Goal: Task Accomplishment & Management: Manage account settings

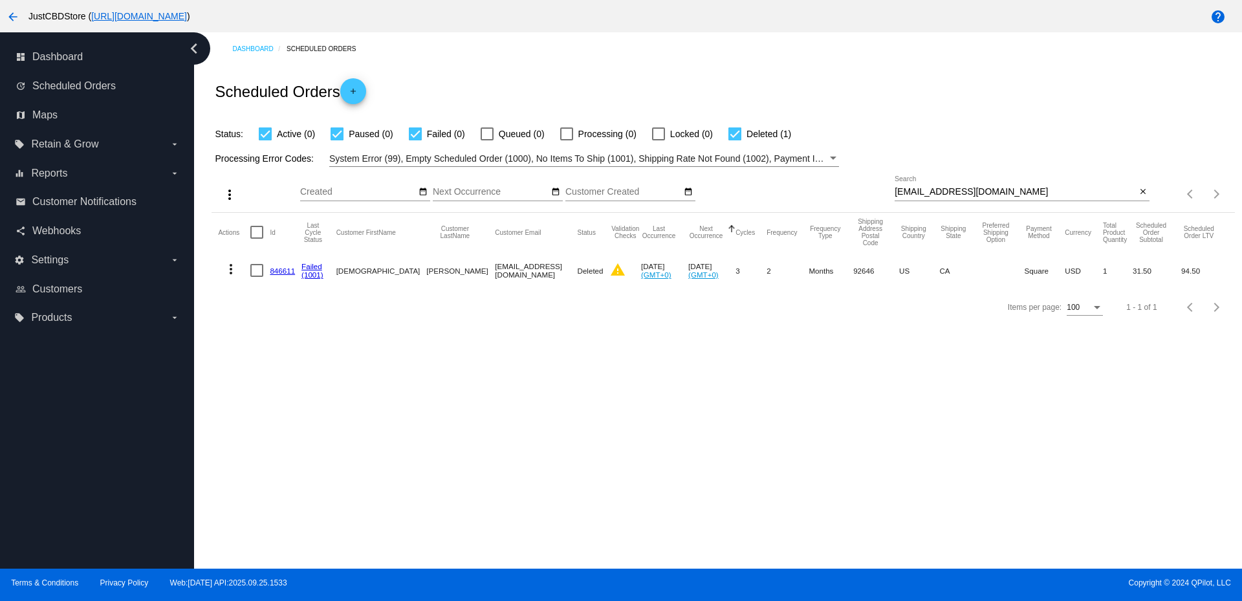
click at [957, 182] on div "[EMAIL_ADDRESS][DOMAIN_NAME] Search" at bounding box center [1015, 188] width 241 height 25
click at [957, 186] on div "[EMAIL_ADDRESS][DOMAIN_NAME] Search" at bounding box center [1015, 188] width 241 height 25
click at [955, 189] on input "[EMAIL_ADDRESS][DOMAIN_NAME]" at bounding box center [1015, 192] width 241 height 10
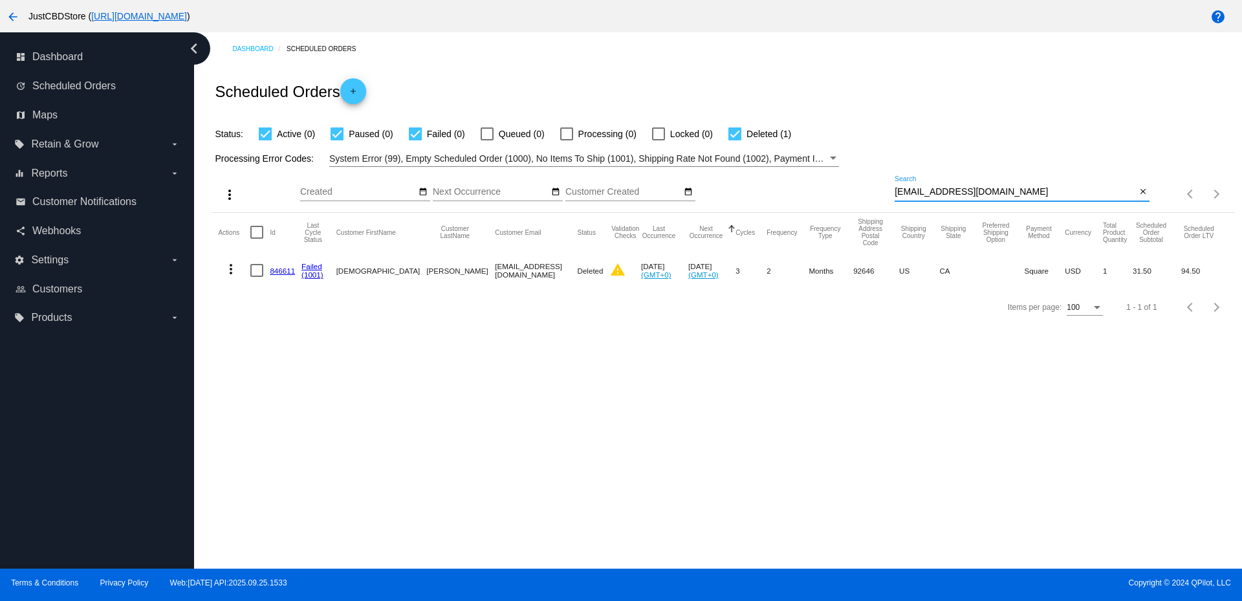
click at [955, 189] on input "[EMAIL_ADDRESS][DOMAIN_NAME]" at bounding box center [1015, 192] width 241 height 10
paste input "[EMAIL_ADDRESS]"
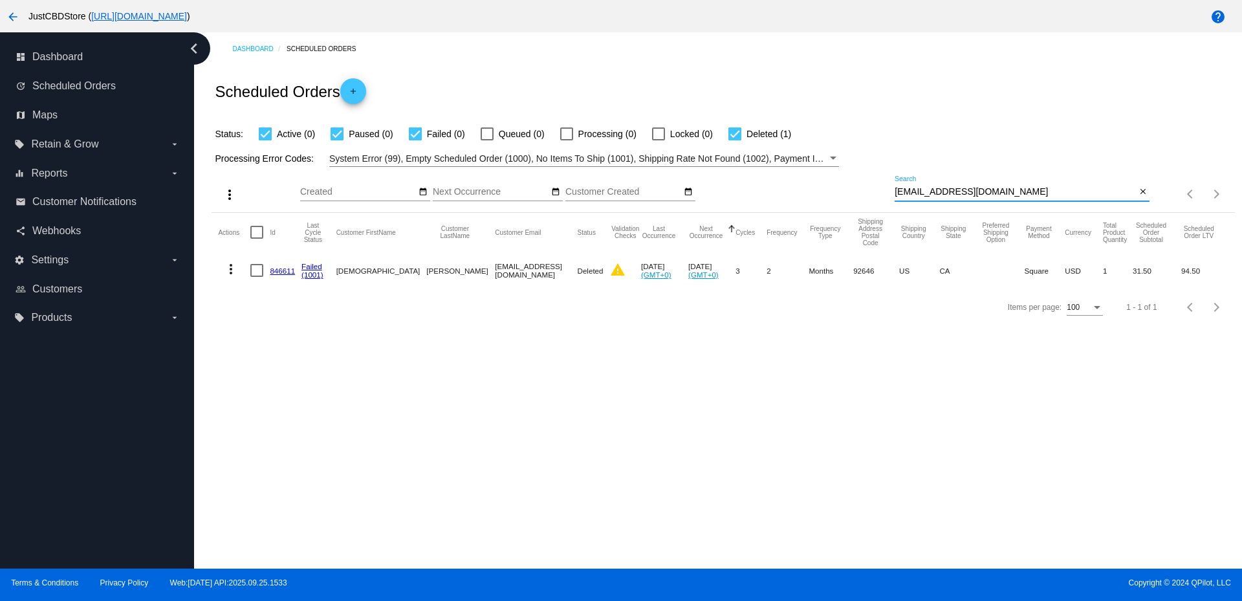
type input "[EMAIL_ADDRESS][DOMAIN_NAME]"
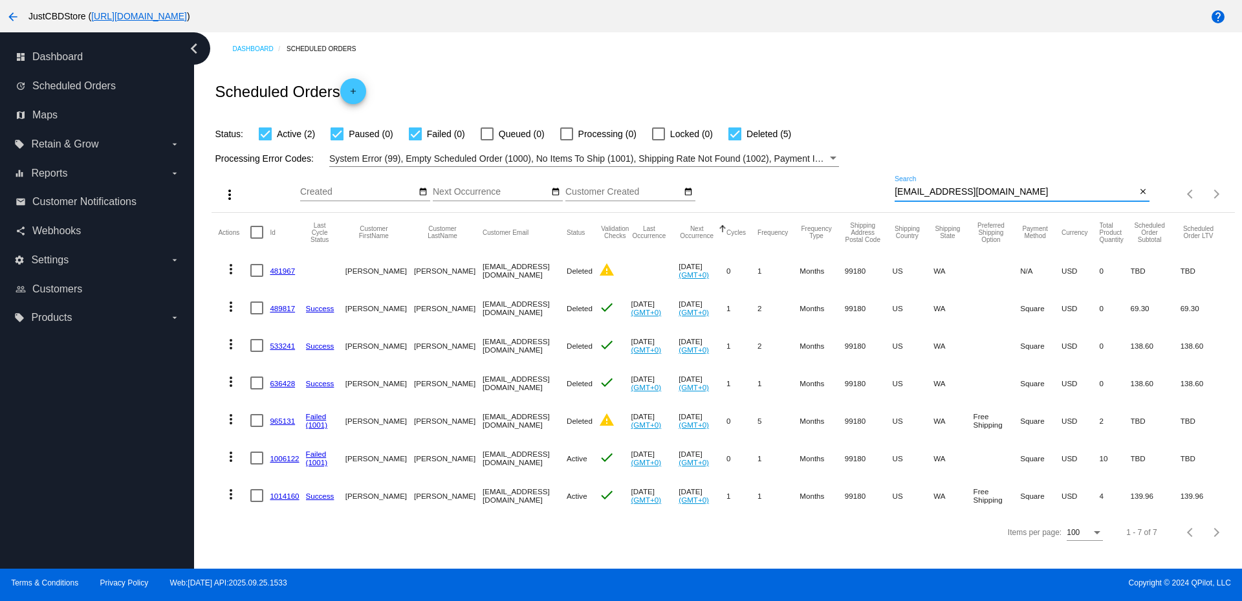
click at [281, 496] on link "1014160" at bounding box center [284, 496] width 29 height 8
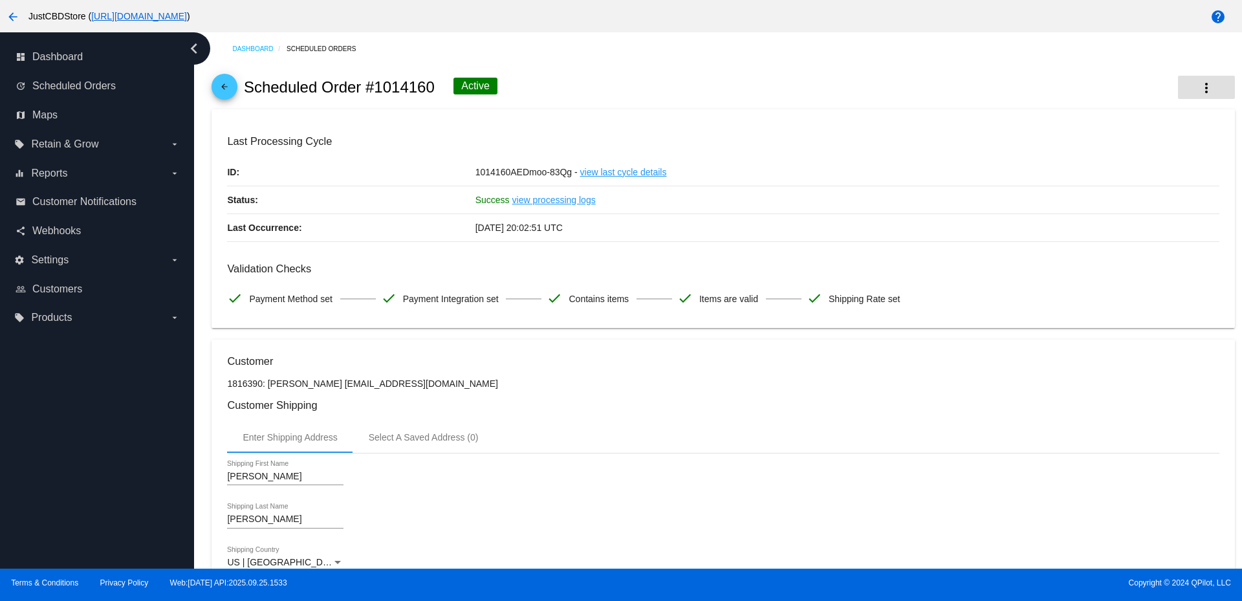
click at [1187, 95] on button "more_vert" at bounding box center [1206, 87] width 57 height 23
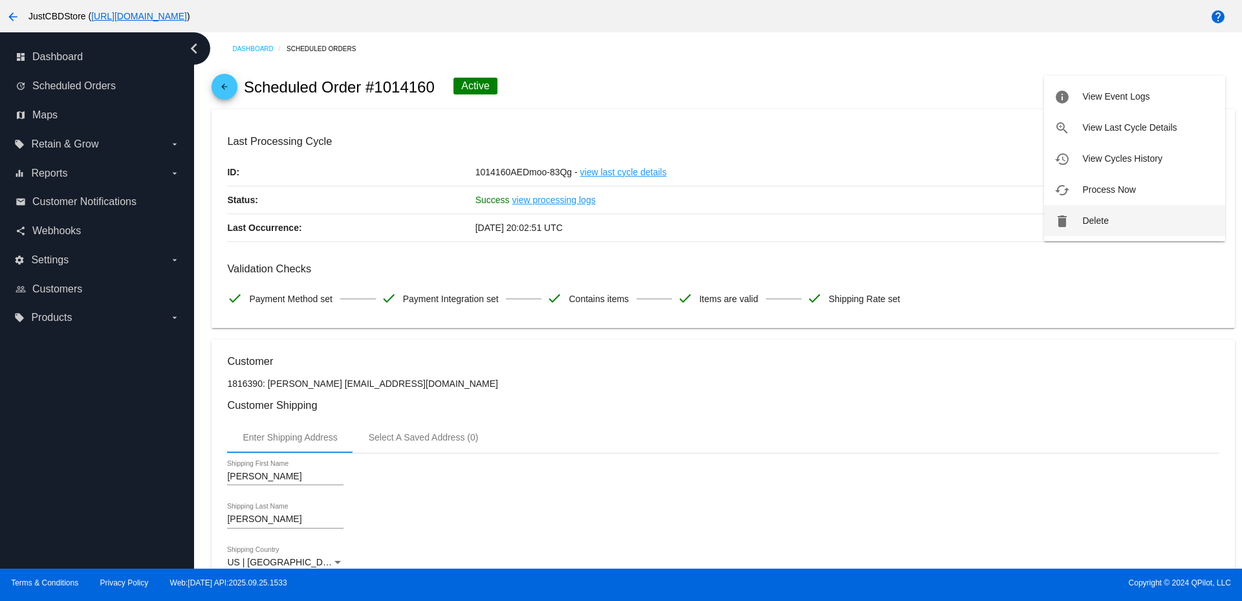
click at [1078, 219] on button "delete Delete" at bounding box center [1134, 220] width 181 height 31
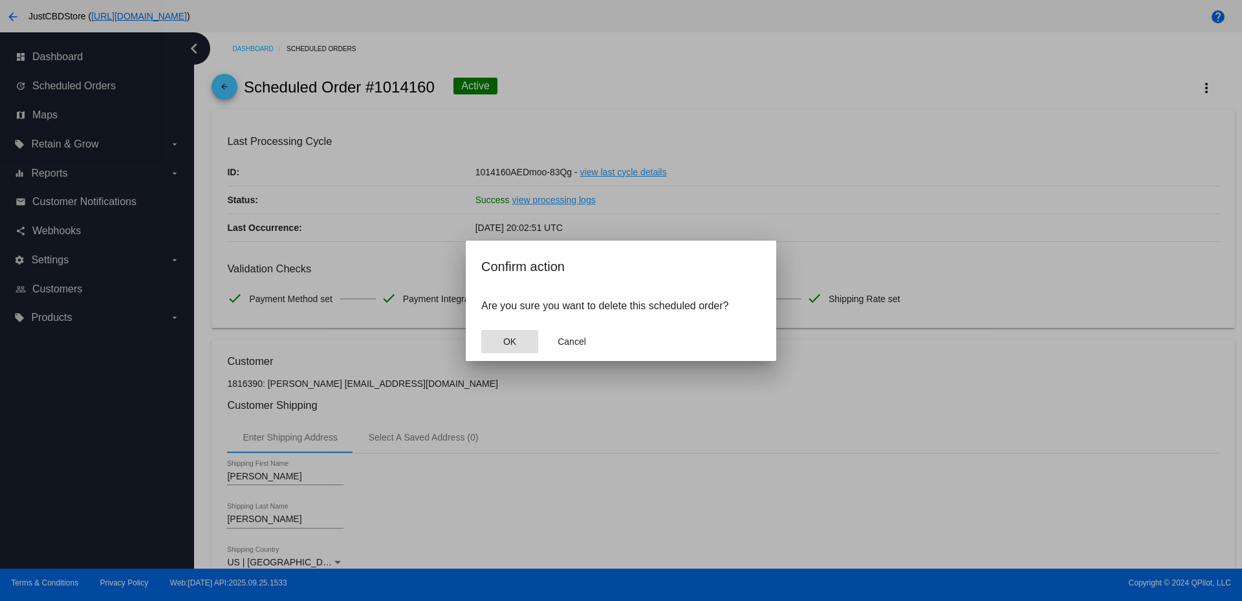
click at [500, 347] on button "OK" at bounding box center [509, 341] width 57 height 23
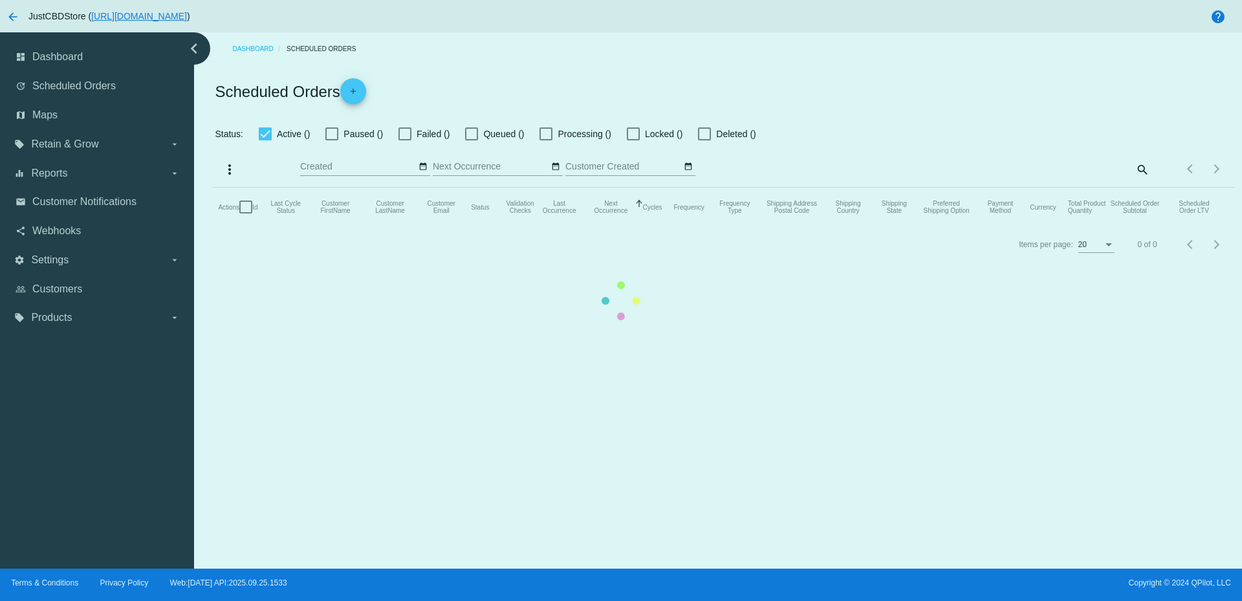
checkbox input "true"
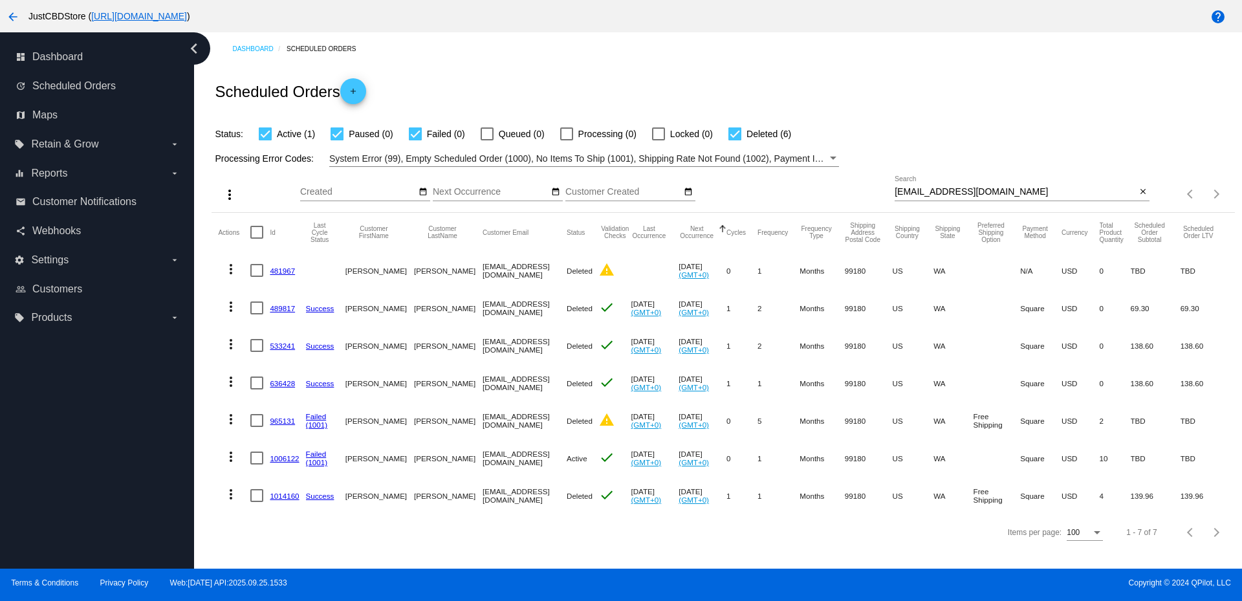
click at [281, 458] on link "1006122" at bounding box center [284, 458] width 29 height 8
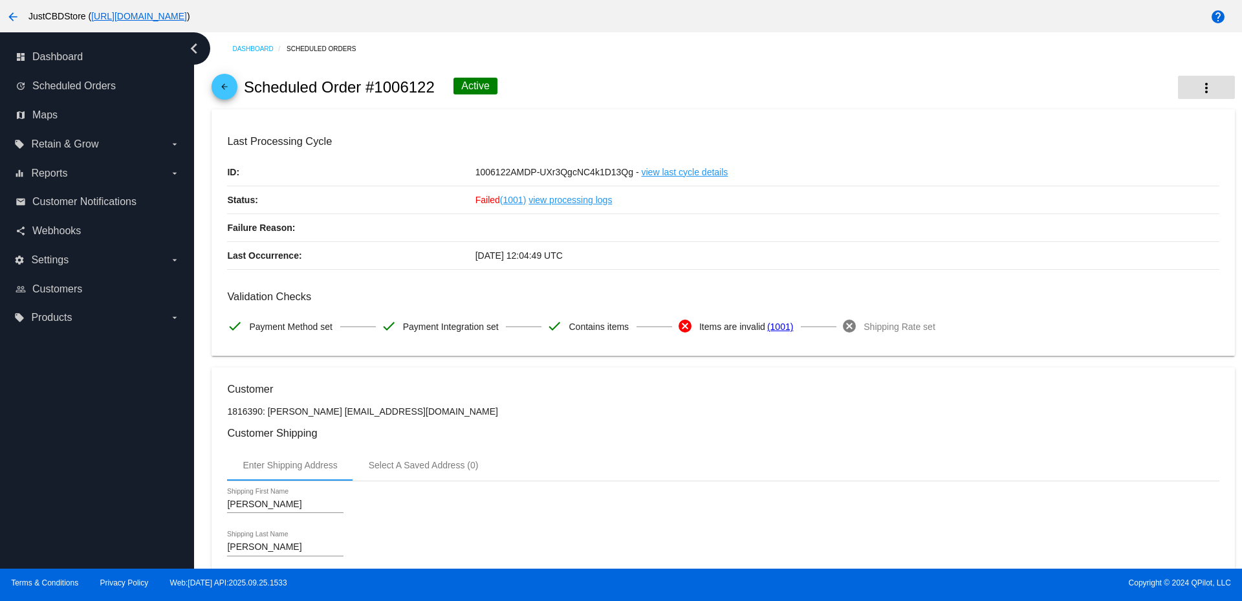
click at [1211, 82] on button "more_vert" at bounding box center [1206, 87] width 57 height 23
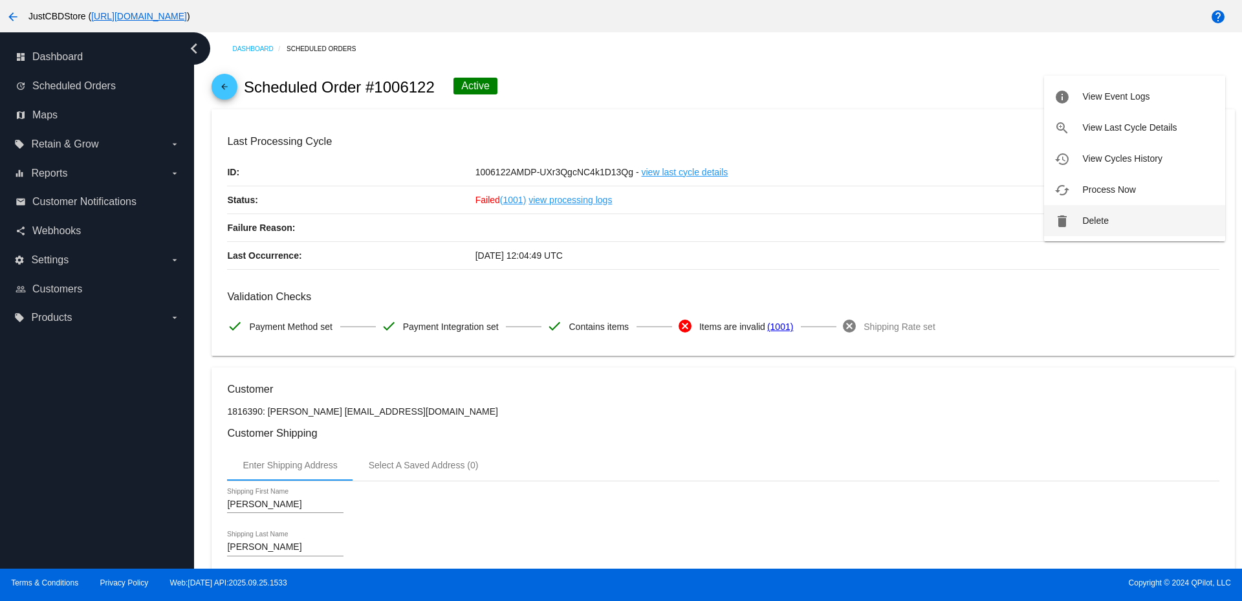
click at [1096, 212] on button "delete Delete" at bounding box center [1134, 220] width 181 height 31
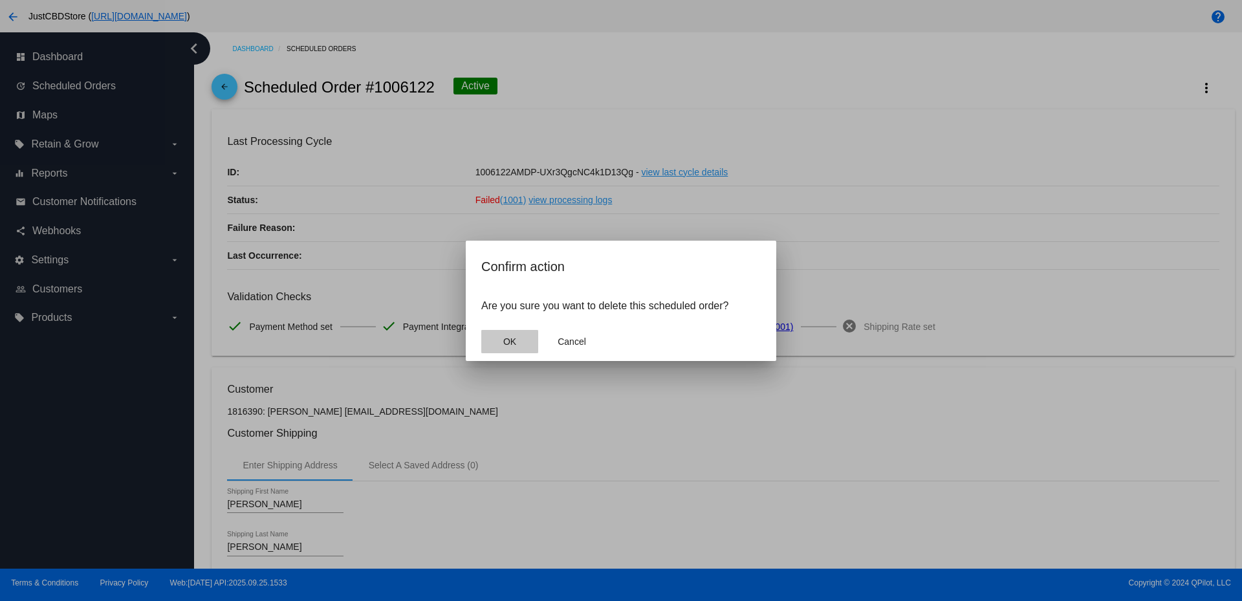
click at [503, 338] on span "OK" at bounding box center [509, 341] width 13 height 10
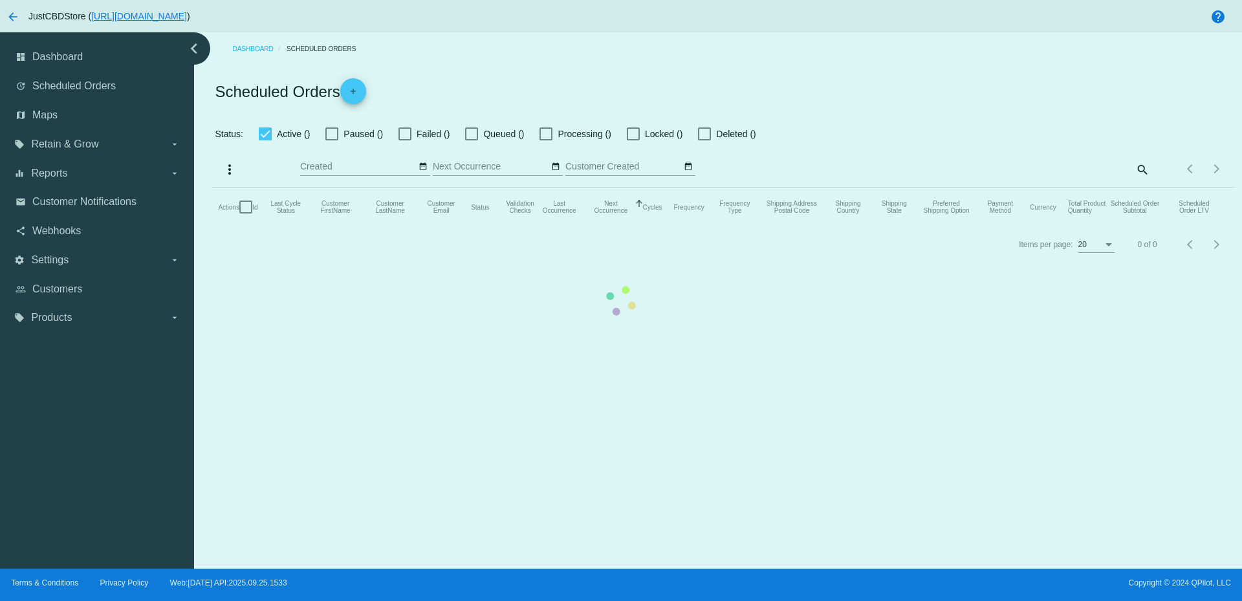
checkbox input "true"
